Goal: Download file/media

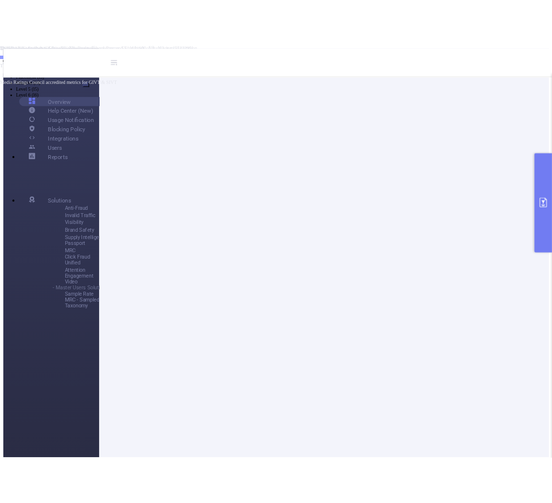
scroll to position [98, 0]
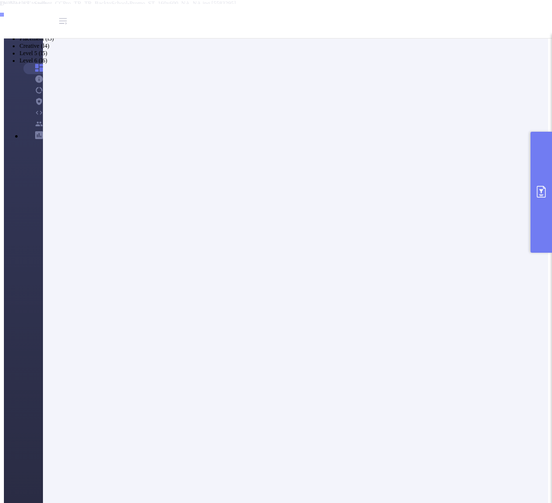
click at [199, 20] on li "Separated Columns" at bounding box center [286, 16] width 532 height 7
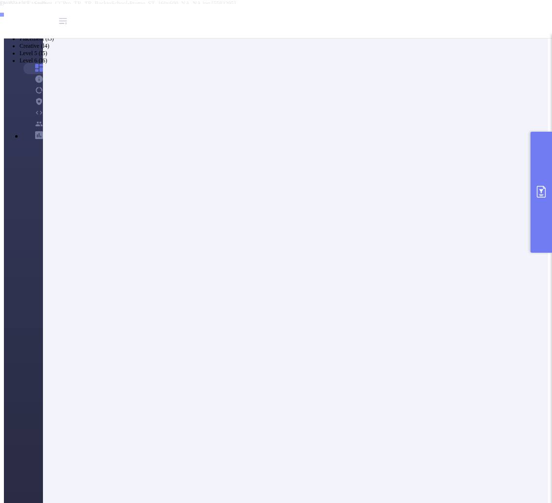
click at [202, 20] on li "Separated Columns" at bounding box center [286, 16] width 532 height 7
